Goal: Entertainment & Leisure: Consume media (video, audio)

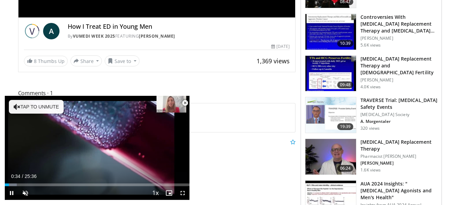
scroll to position [171, 0]
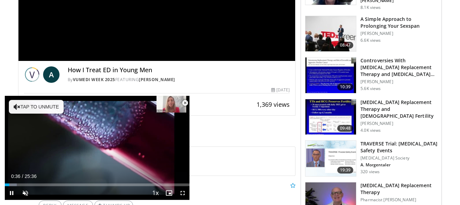
click at [184, 103] on span "Video Player" at bounding box center [185, 103] width 14 height 14
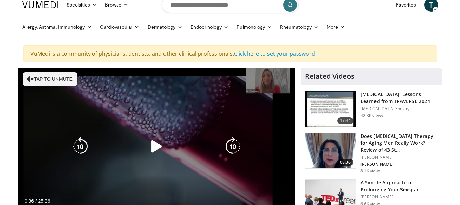
scroll to position [0, 0]
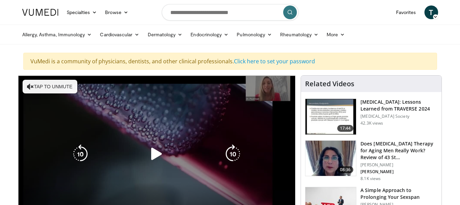
click at [265, 86] on div "10 seconds Tap to unmute" at bounding box center [156, 154] width 277 height 156
click at [31, 84] on icon "Video Player" at bounding box center [30, 86] width 7 height 7
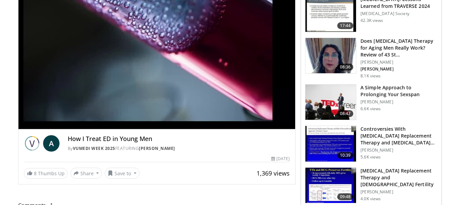
scroll to position [68, 0]
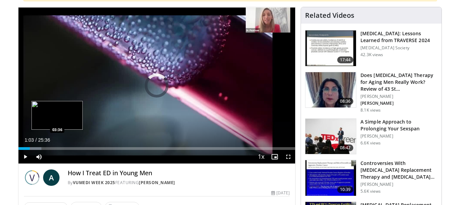
click at [57, 145] on div "Loaded : 8.39% 01:04 03:36" at bounding box center [156, 146] width 277 height 6
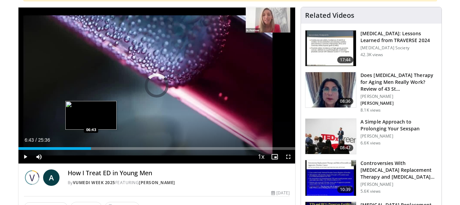
click at [91, 148] on div "Loaded : 0.00% 06:43 06:43" at bounding box center [156, 148] width 277 height 3
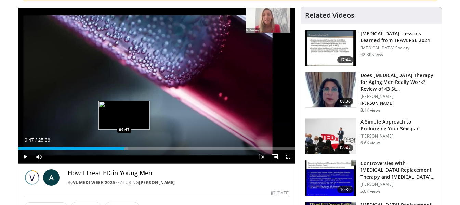
click at [124, 149] on div "Loaded : 39.71% 09:47 09:47" at bounding box center [156, 148] width 277 height 3
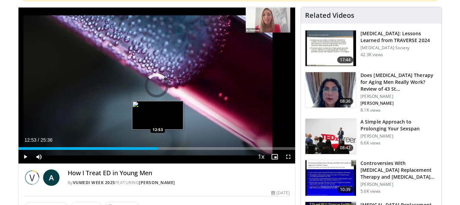
click at [158, 146] on div "Loaded : 42.62% 09:53 12:53" at bounding box center [156, 146] width 277 height 6
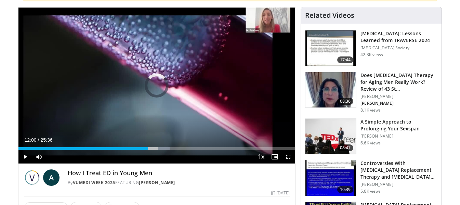
click at [148, 147] on div "Loaded : 54.68% 12:00 12:00" at bounding box center [156, 146] width 277 height 6
click at [148, 147] on div "Loaded : 51.01% 12:00 12:00" at bounding box center [156, 146] width 277 height 6
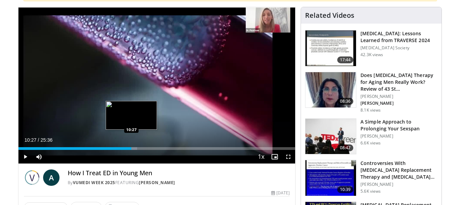
click at [131, 145] on div "Loaded : 42.96% 10:27 10:27" at bounding box center [156, 146] width 277 height 6
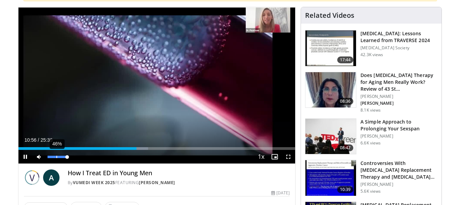
click at [56, 157] on div "46%" at bounding box center [56, 156] width 19 height 2
click at [67, 155] on video-js "**********" at bounding box center [156, 85] width 277 height 156
drag, startPoint x: 55, startPoint y: 155, endPoint x: 72, endPoint y: 158, distance: 16.9
click at [72, 158] on div "Mute 100%" at bounding box center [56, 157] width 48 height 14
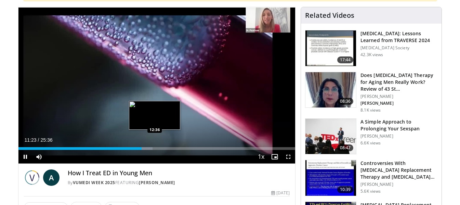
click at [154, 148] on div "Loaded : 48.43% 11:23 12:36" at bounding box center [156, 148] width 277 height 3
click at [150, 147] on div "12:10" at bounding box center [84, 148] width 132 height 3
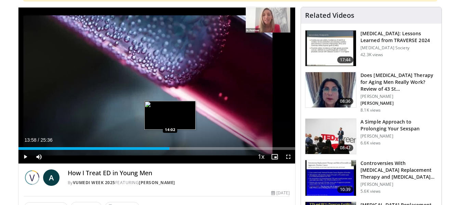
click at [169, 149] on div "Loaded : 54.68% 13:58 14:02" at bounding box center [156, 148] width 277 height 3
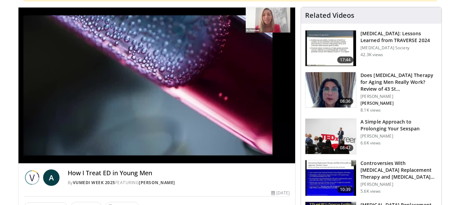
click at [172, 146] on video-js "**********" at bounding box center [156, 85] width 277 height 156
click at [167, 147] on video-js "**********" at bounding box center [156, 85] width 277 height 156
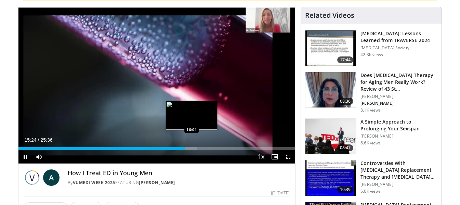
click at [192, 148] on video-js "**********" at bounding box center [156, 85] width 277 height 156
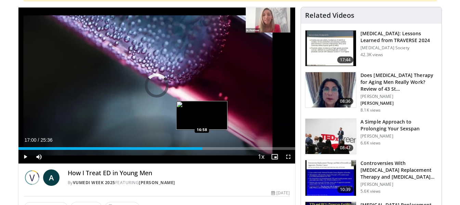
click at [202, 147] on div "Loaded : 64.45% 17:00 16:58" at bounding box center [156, 146] width 277 height 6
click at [196, 149] on div "16:29" at bounding box center [107, 148] width 178 height 3
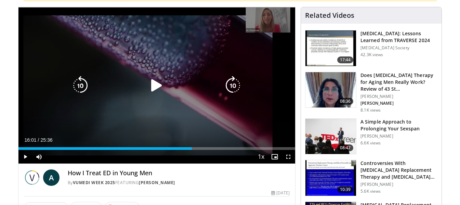
click at [191, 149] on div "16:01" at bounding box center [104, 148] width 173 height 3
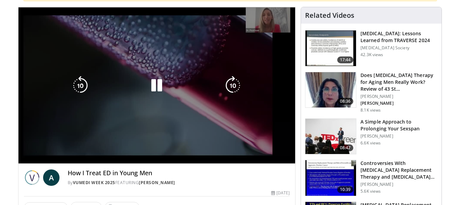
click at [208, 149] on video-js "**********" at bounding box center [156, 85] width 277 height 156
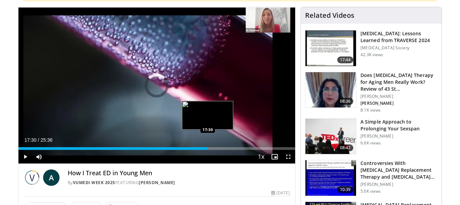
click at [207, 146] on div "Loaded : 0.00% 19:16 17:30" at bounding box center [156, 146] width 277 height 6
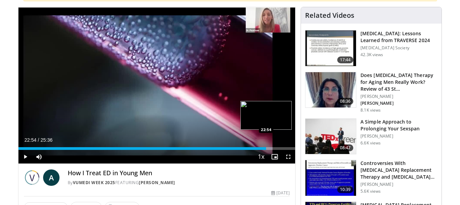
click at [266, 147] on div "Progress Bar" at bounding box center [266, 148] width 12 height 3
click at [272, 146] on div "Loaded : 93.74% 23:27 23:27" at bounding box center [156, 146] width 277 height 6
click at [275, 147] on div "Progress Bar" at bounding box center [274, 148] width 16 height 3
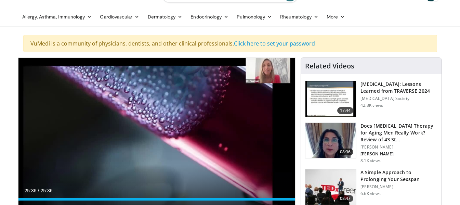
scroll to position [34, 0]
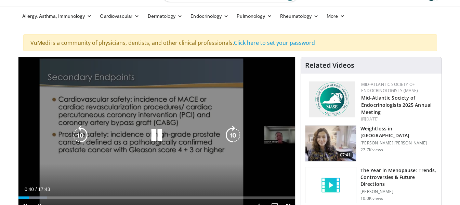
scroll to position [34, 0]
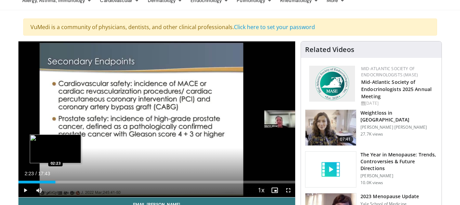
click at [55, 179] on div "Loaded : 14.11% 02:23 02:23" at bounding box center [156, 180] width 277 height 6
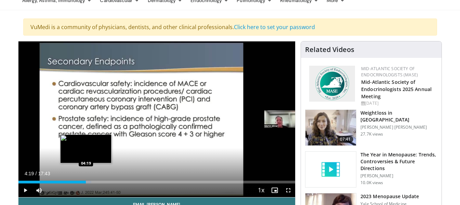
click at [86, 180] on div "Loaded : 26.34% 04:19 04:19" at bounding box center [156, 180] width 277 height 6
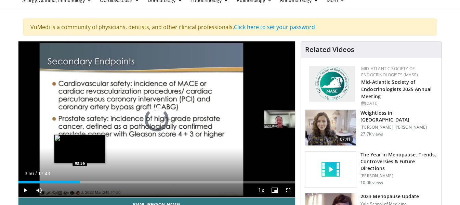
click at [80, 181] on div "03:56" at bounding box center [48, 181] width 61 height 3
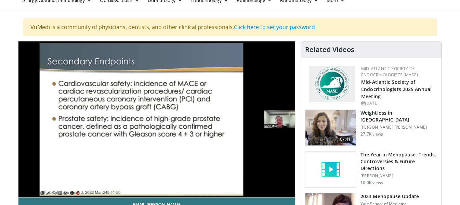
click at [97, 182] on video-js "**********" at bounding box center [156, 119] width 277 height 156
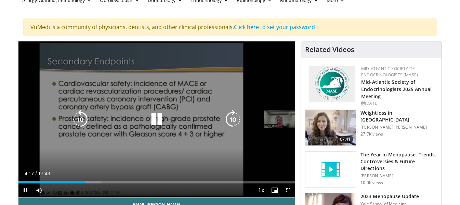
click at [97, 183] on video-js "**********" at bounding box center [156, 119] width 277 height 156
drag, startPoint x: 97, startPoint y: 183, endPoint x: 106, endPoint y: 187, distance: 9.9
click at [105, 186] on video-js "**********" at bounding box center [156, 119] width 277 height 156
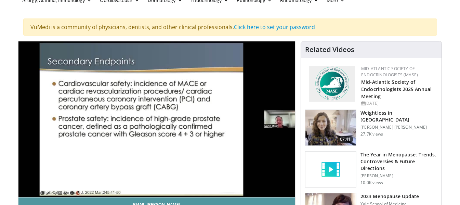
scroll to position [68, 0]
